Goal: Find specific page/section: Find specific page/section

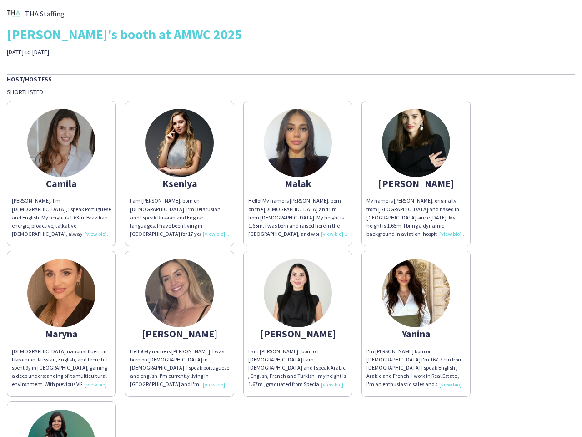
click at [291, 218] on div "Hello! My name is [PERSON_NAME], born on the [DEMOGRAPHIC_DATA] and I’m from [D…" at bounding box center [297, 217] width 99 height 41
click at [61, 173] on img at bounding box center [61, 143] width 68 height 68
click at [180, 173] on img at bounding box center [180, 143] width 68 height 68
click at [298, 173] on img at bounding box center [298, 143] width 68 height 68
click at [416, 173] on img at bounding box center [416, 143] width 68 height 68
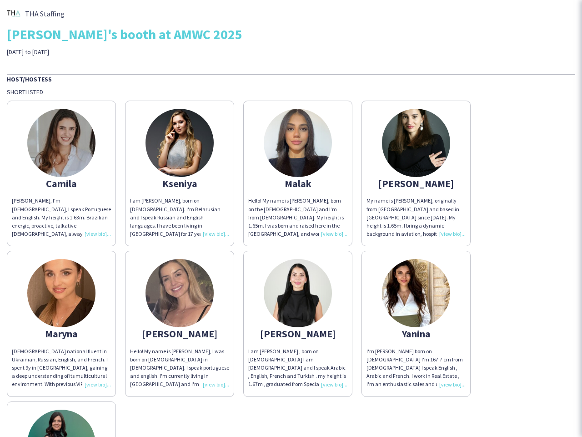
click at [61, 324] on img at bounding box center [61, 293] width 68 height 68
click at [180, 324] on img at bounding box center [180, 293] width 68 height 68
click at [298, 324] on img at bounding box center [298, 293] width 68 height 68
click at [416, 324] on img at bounding box center [416, 293] width 68 height 68
click at [61, 419] on img at bounding box center [61, 444] width 68 height 68
